Goal: Information Seeking & Learning: Learn about a topic

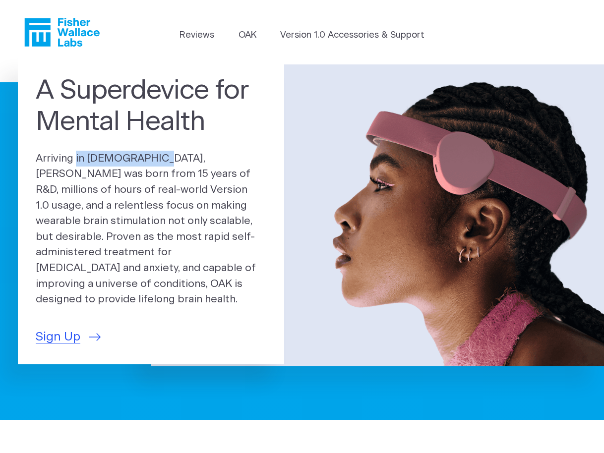
drag, startPoint x: 36, startPoint y: 167, endPoint x: 104, endPoint y: 167, distance: 68.4
click at [109, 171] on p "Arriving in 2025, OAK was born from 15 years of R&D, millions of hours of real-…" at bounding box center [151, 229] width 230 height 157
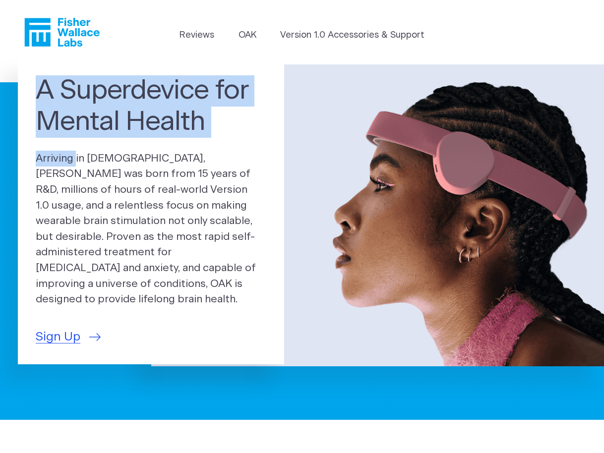
drag, startPoint x: 41, startPoint y: 94, endPoint x: 48, endPoint y: 168, distance: 74.1
click at [38, 169] on div "A Superdevice for Mental Health Arriving in 2025, OAK was born from 15 years of…" at bounding box center [151, 210] width 266 height 307
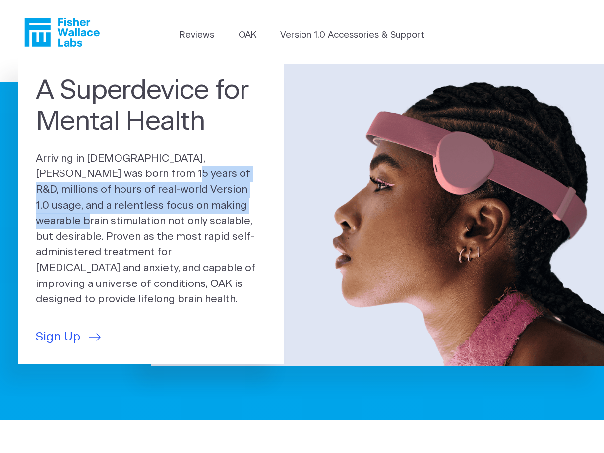
drag, startPoint x: 73, startPoint y: 182, endPoint x: 156, endPoint y: 212, distance: 88.4
click at [156, 212] on p "Arriving in 2025, OAK was born from 15 years of R&D, millions of hours of real-…" at bounding box center [151, 229] width 230 height 157
drag, startPoint x: 113, startPoint y: 184, endPoint x: 130, endPoint y: 191, distance: 18.9
click at [113, 184] on p "Arriving in 2025, OAK was born from 15 years of R&D, millions of hours of real-…" at bounding box center [151, 229] width 230 height 157
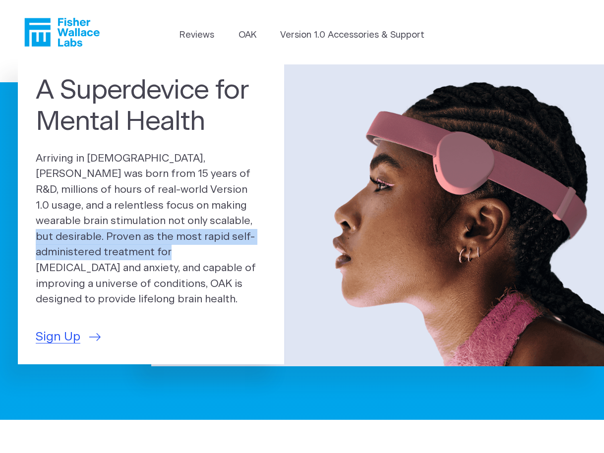
drag, startPoint x: 104, startPoint y: 228, endPoint x: 244, endPoint y: 248, distance: 141.7
click at [245, 247] on p "Arriving in 2025, OAK was born from 15 years of R&D, millions of hours of real-…" at bounding box center [151, 229] width 230 height 157
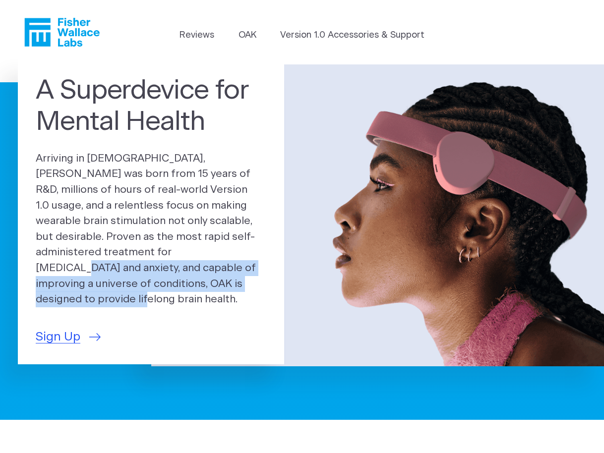
drag, startPoint x: 75, startPoint y: 259, endPoint x: 209, endPoint y: 295, distance: 138.2
click at [209, 295] on p "Arriving in 2025, OAK was born from 15 years of R&D, millions of hours of real-…" at bounding box center [151, 229] width 230 height 157
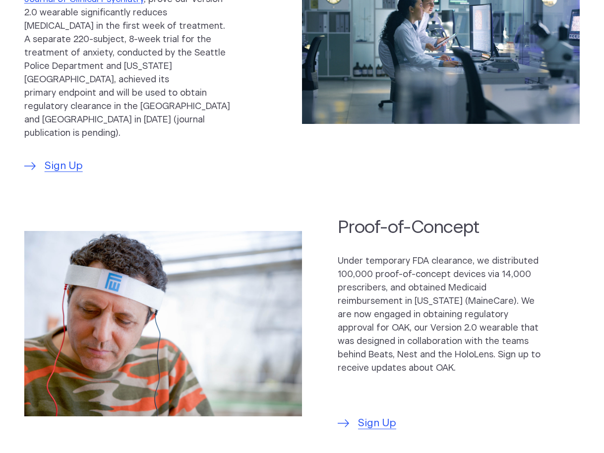
scroll to position [531, 0]
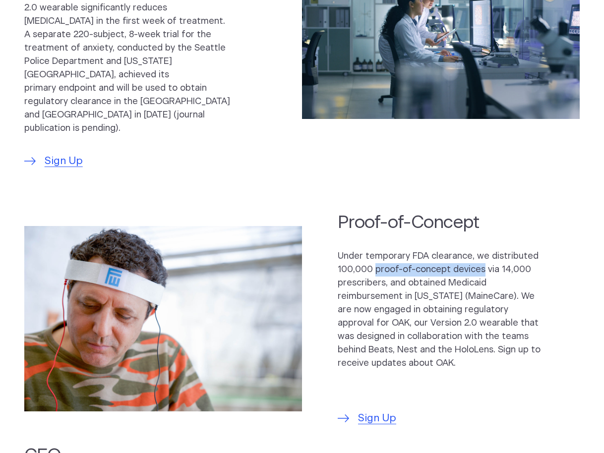
drag, startPoint x: 374, startPoint y: 243, endPoint x: 480, endPoint y: 243, distance: 106.1
click at [480, 250] on p "Under temporary FDA clearance, we distributed 100,000 proof-of-concept devices …" at bounding box center [441, 310] width 206 height 120
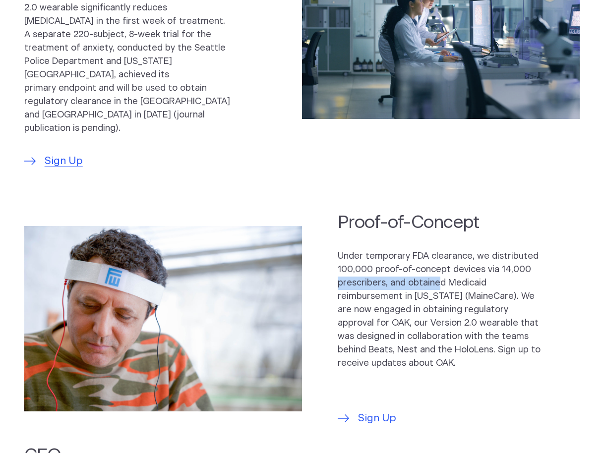
drag, startPoint x: 338, startPoint y: 256, endPoint x: 437, endPoint y: 257, distance: 98.6
click at [437, 257] on p "Under temporary FDA clearance, we distributed 100,000 proof-of-concept devices …" at bounding box center [441, 310] width 206 height 120
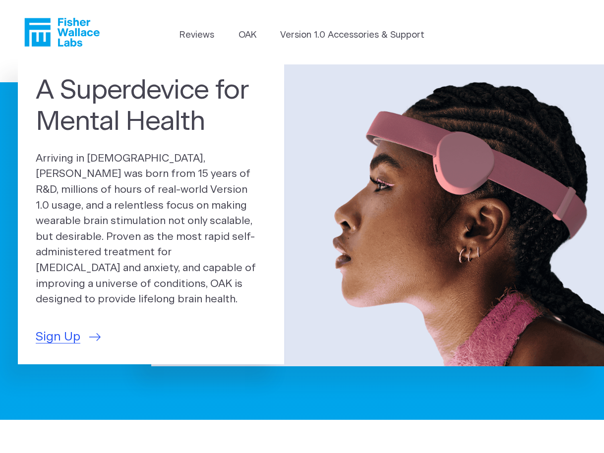
scroll to position [0, 0]
click at [247, 35] on link "OAK" at bounding box center [247, 35] width 18 height 13
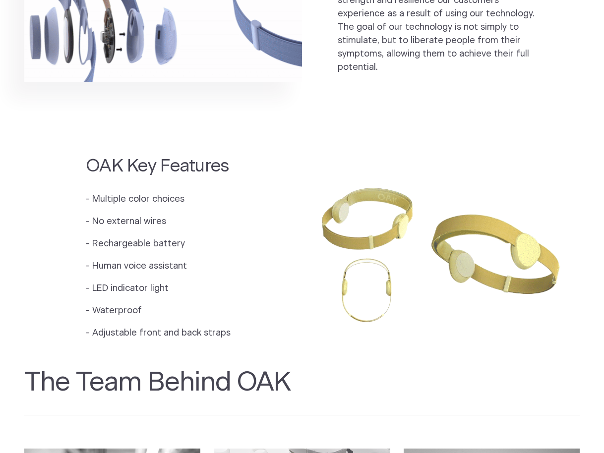
scroll to position [734, 0]
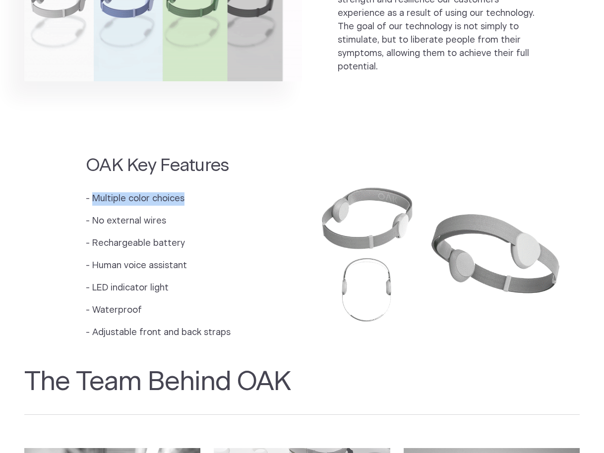
drag, startPoint x: 93, startPoint y: 182, endPoint x: 181, endPoint y: 189, distance: 88.5
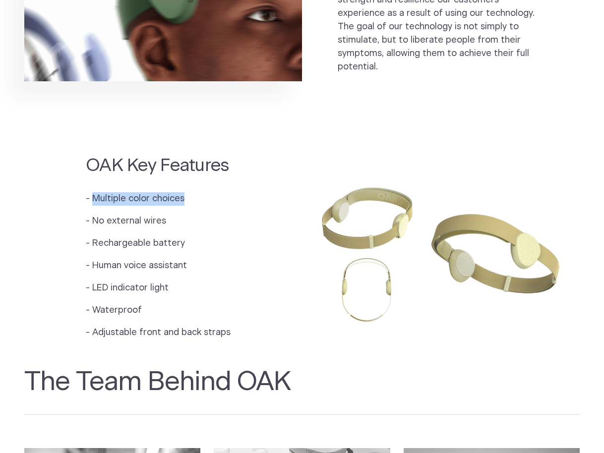
click at [181, 192] on p "- Multiple color choices" at bounding box center [158, 198] width 145 height 13
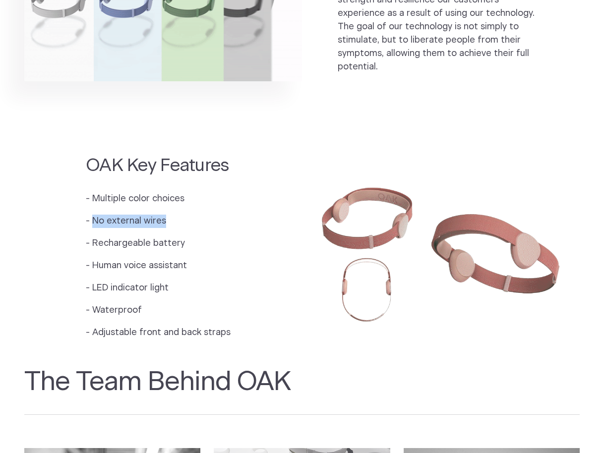
drag, startPoint x: 95, startPoint y: 205, endPoint x: 168, endPoint y: 211, distance: 73.6
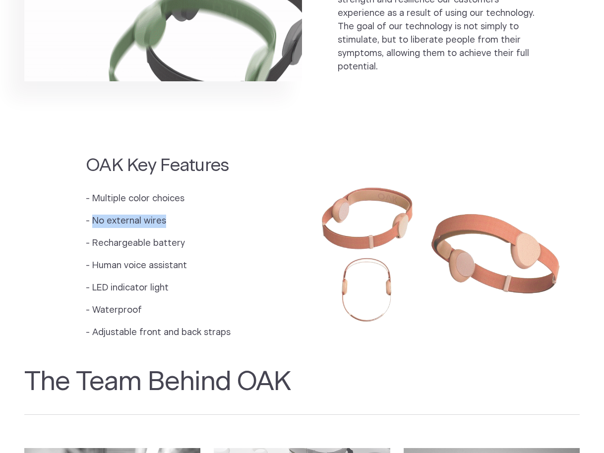
click at [168, 215] on p "- No external wires" at bounding box center [158, 221] width 145 height 13
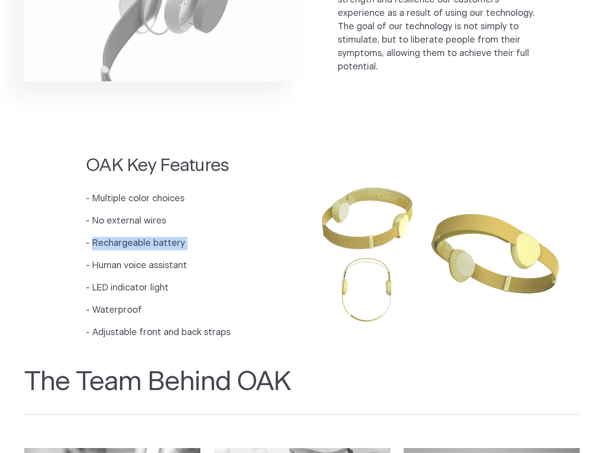
drag, startPoint x: 94, startPoint y: 225, endPoint x: 167, endPoint y: 237, distance: 73.9
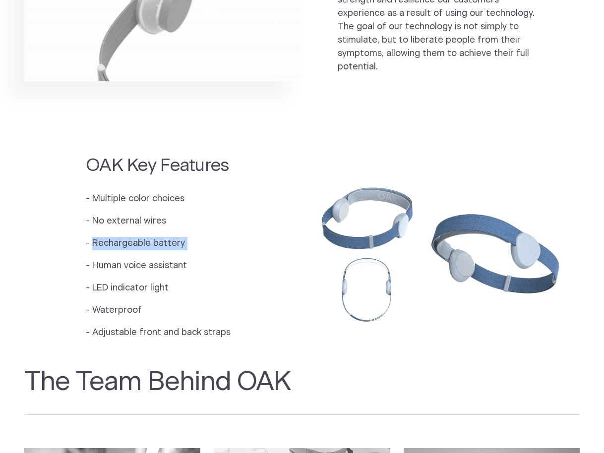
click at [168, 235] on div "- Multiple color choices - No external wires - Rechargeable battery - Human voi…" at bounding box center [158, 265] width 145 height 147
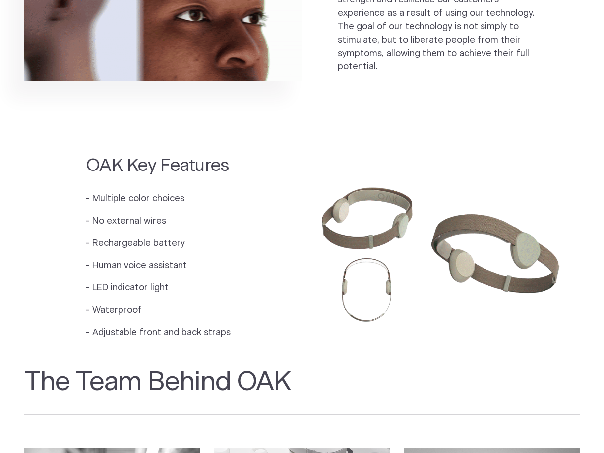
click at [167, 259] on p "- Human voice assistant" at bounding box center [158, 265] width 145 height 13
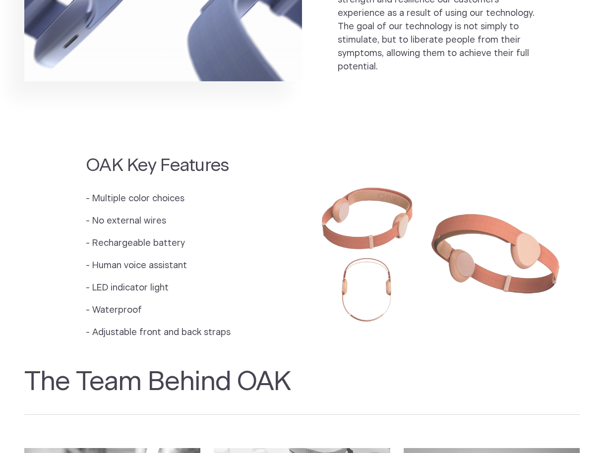
drag, startPoint x: 150, startPoint y: 266, endPoint x: 160, endPoint y: 281, distance: 17.5
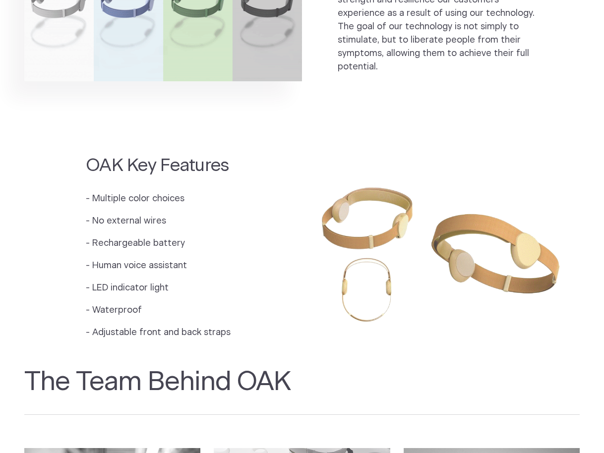
click at [150, 282] on p "- LED indicator light" at bounding box center [158, 288] width 145 height 13
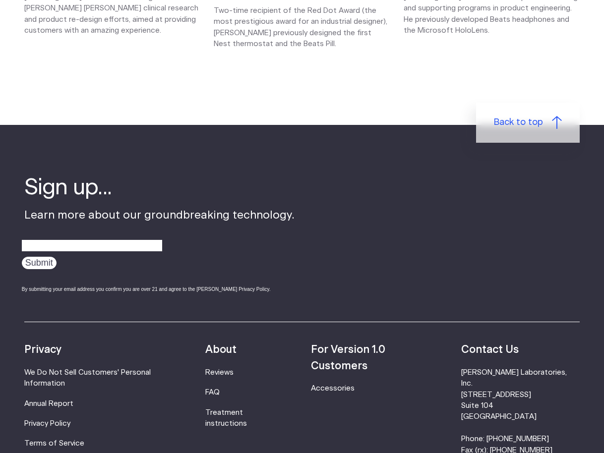
scroll to position [1459, 0]
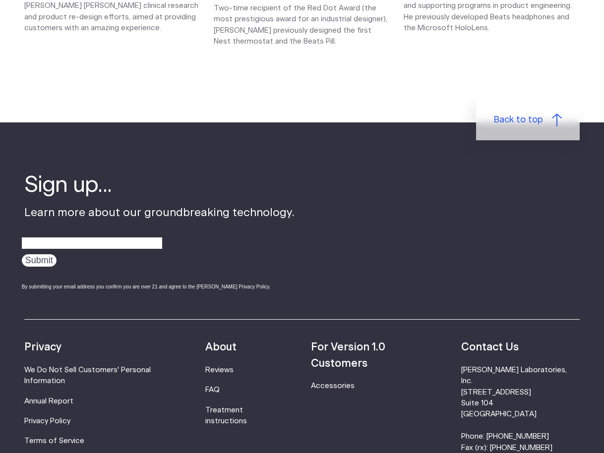
click at [352, 342] on strong "For Version 1.0 Customers" at bounding box center [348, 355] width 74 height 26
click at [343, 382] on link "Accessories" at bounding box center [333, 385] width 44 height 7
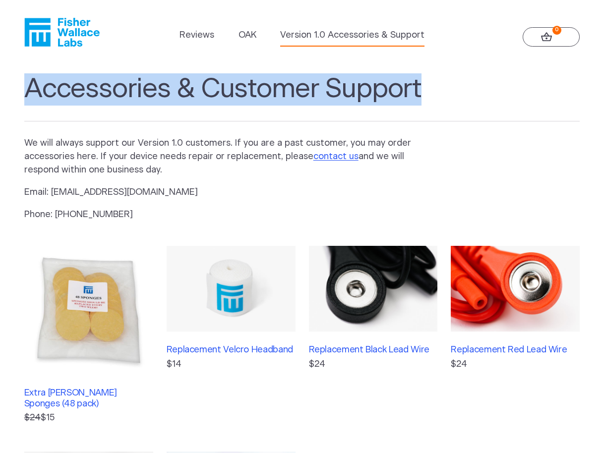
drag, startPoint x: 25, startPoint y: 88, endPoint x: 348, endPoint y: 117, distance: 324.5
click at [382, 109] on h1 "Accessories & Customer Support" at bounding box center [302, 97] width 556 height 48
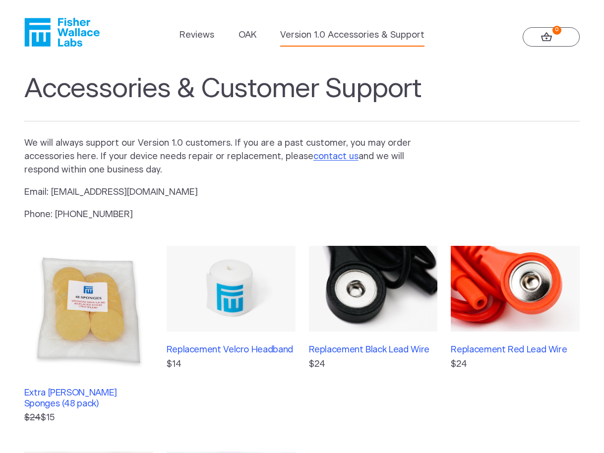
click at [27, 145] on p "We will always support our Version 1.0 customers. If you are a past customer, y…" at bounding box center [226, 157] width 404 height 40
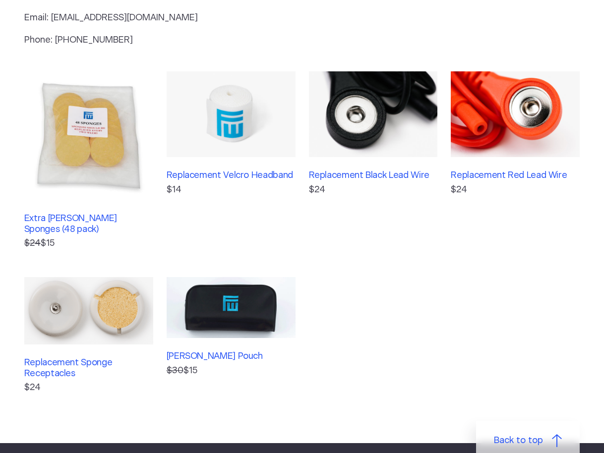
scroll to position [175, 0]
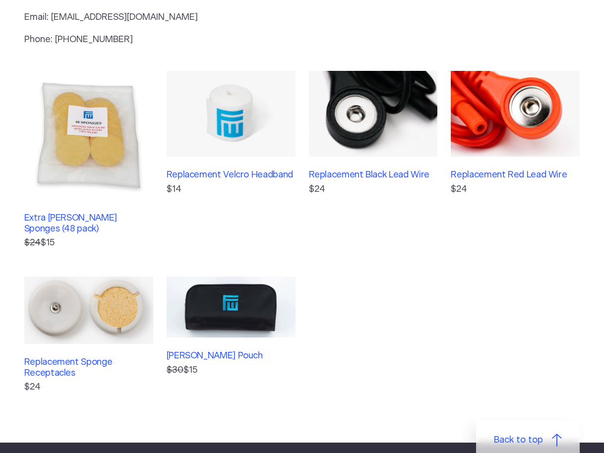
click at [94, 144] on img at bounding box center [88, 135] width 129 height 129
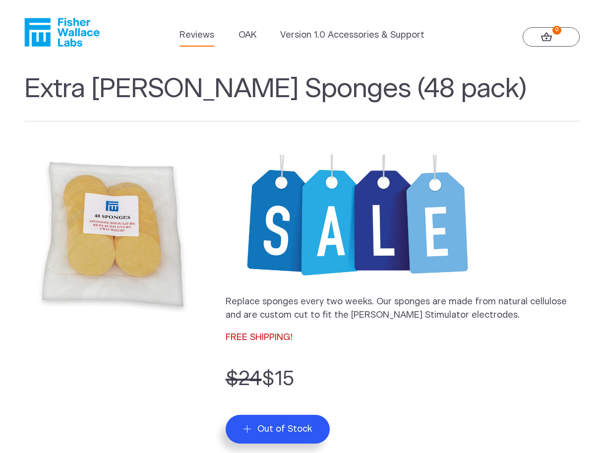
click at [199, 33] on link "Reviews" at bounding box center [196, 35] width 35 height 13
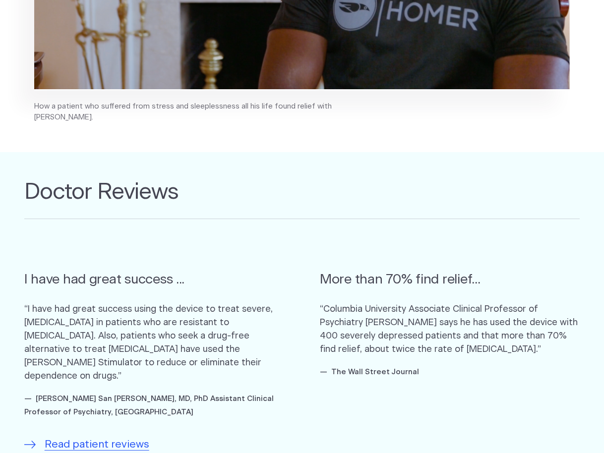
scroll to position [395, 0]
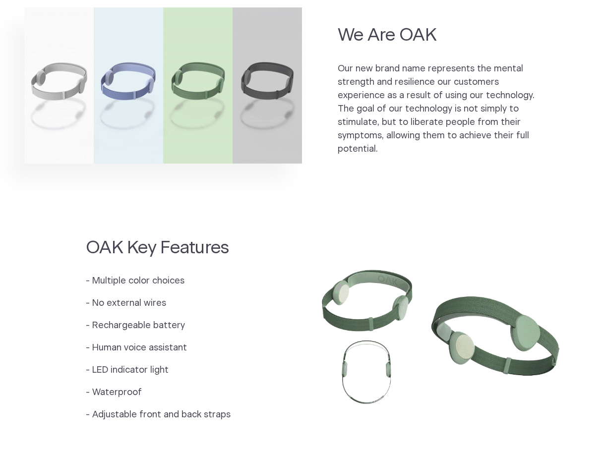
scroll to position [655, 0]
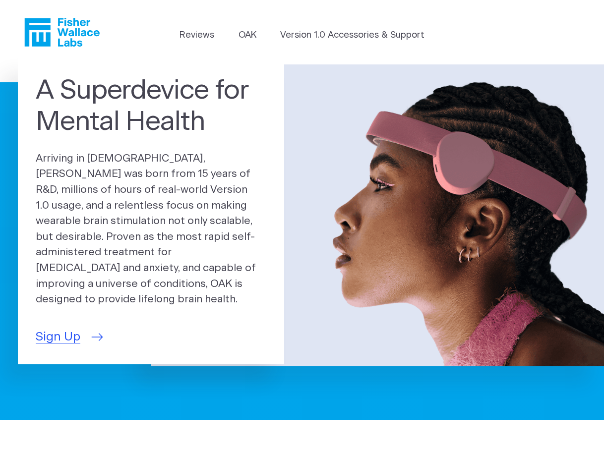
click at [56, 328] on span "Sign Up" at bounding box center [58, 337] width 45 height 18
